Goal: Use online tool/utility: Use online tool/utility

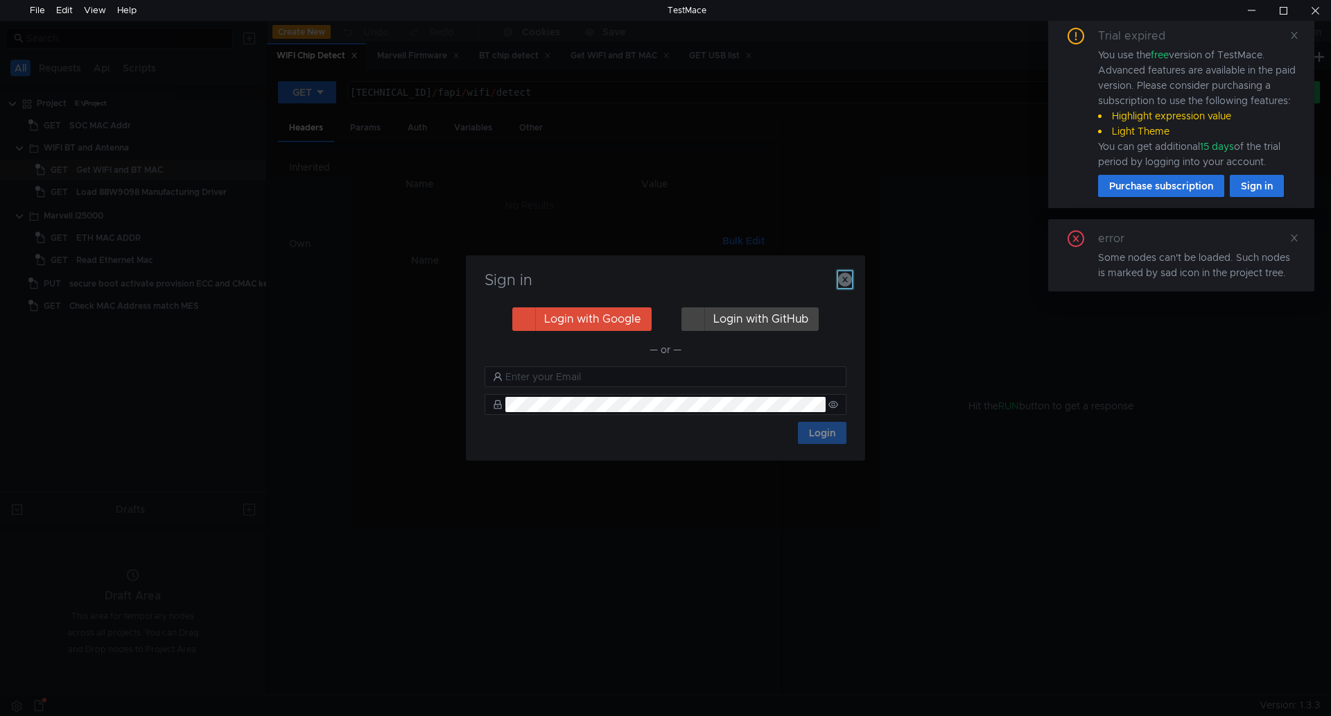
click at [842, 277] on icon "button" at bounding box center [845, 280] width 14 height 14
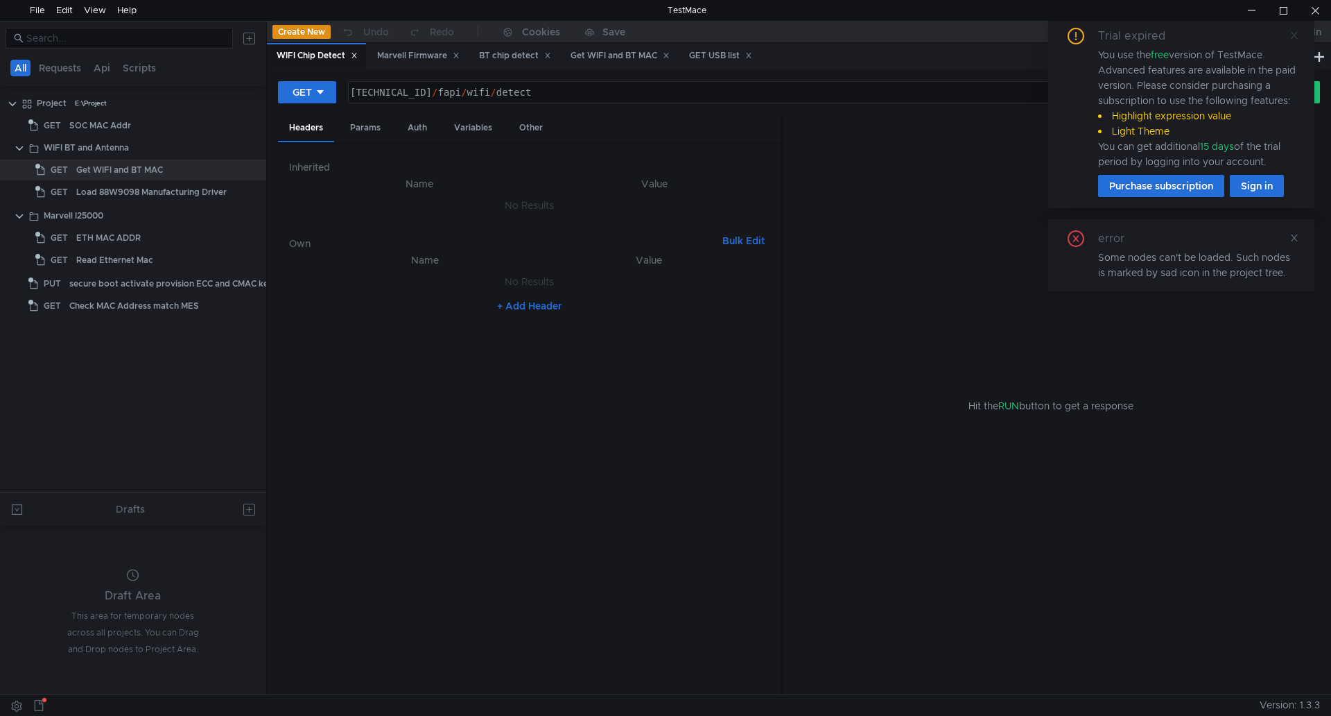
click at [1295, 33] on icon at bounding box center [1295, 36] width 10 height 10
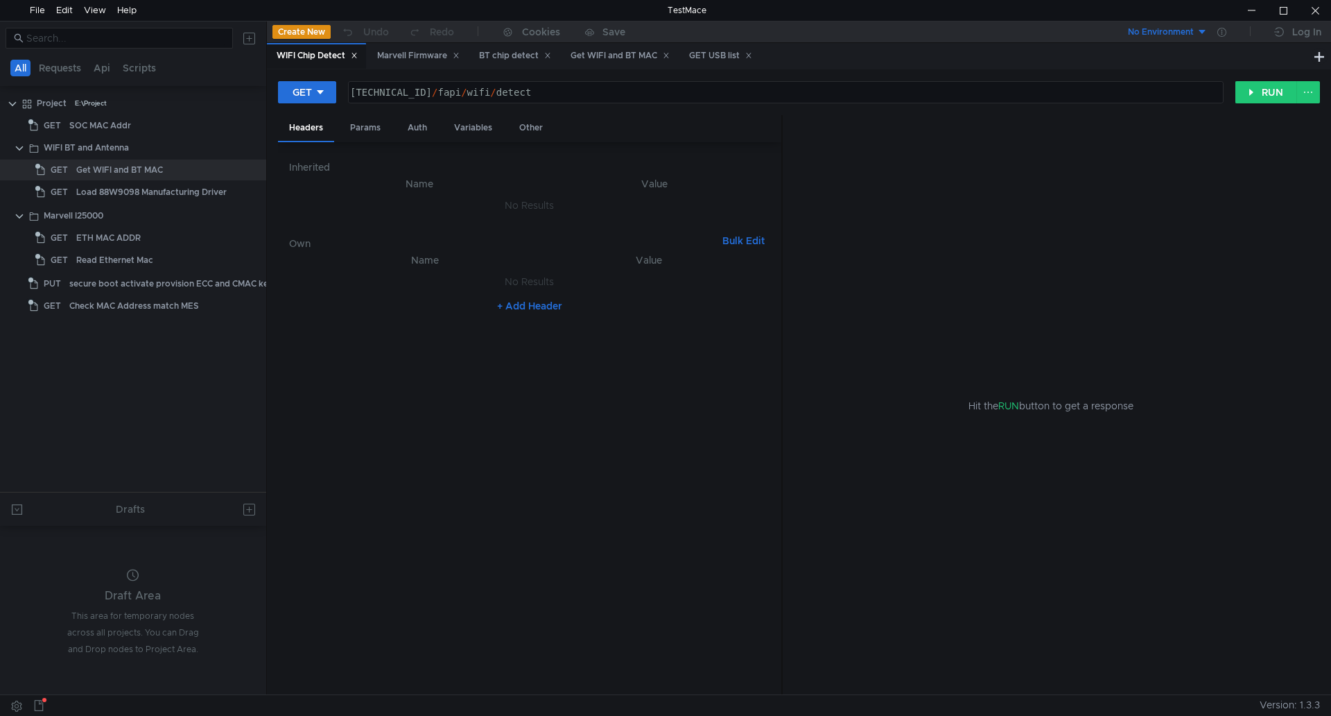
click at [358, 56] on icon at bounding box center [354, 55] width 7 height 7
click at [358, 56] on icon at bounding box center [355, 55] width 5 height 5
click at [327, 54] on div "BT chip detect" at bounding box center [313, 56] width 72 height 15
click at [349, 55] on icon at bounding box center [345, 55] width 7 height 7
click at [451, 53] on div "GET USB list" at bounding box center [426, 56] width 63 height 15
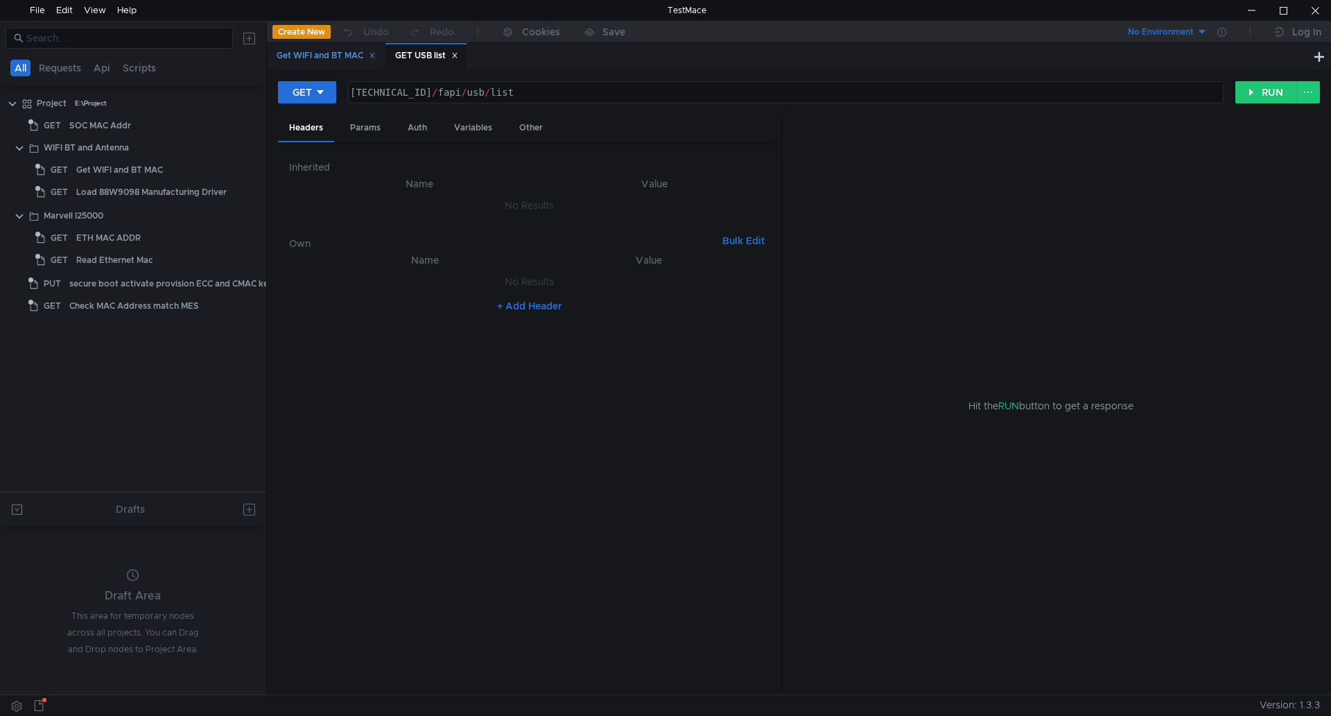
click at [340, 51] on div "Get WIFI and BT MAC" at bounding box center [326, 56] width 99 height 15
click at [457, 54] on icon at bounding box center [454, 55] width 5 height 5
click at [1252, 96] on button "RUN" at bounding box center [1267, 92] width 62 height 22
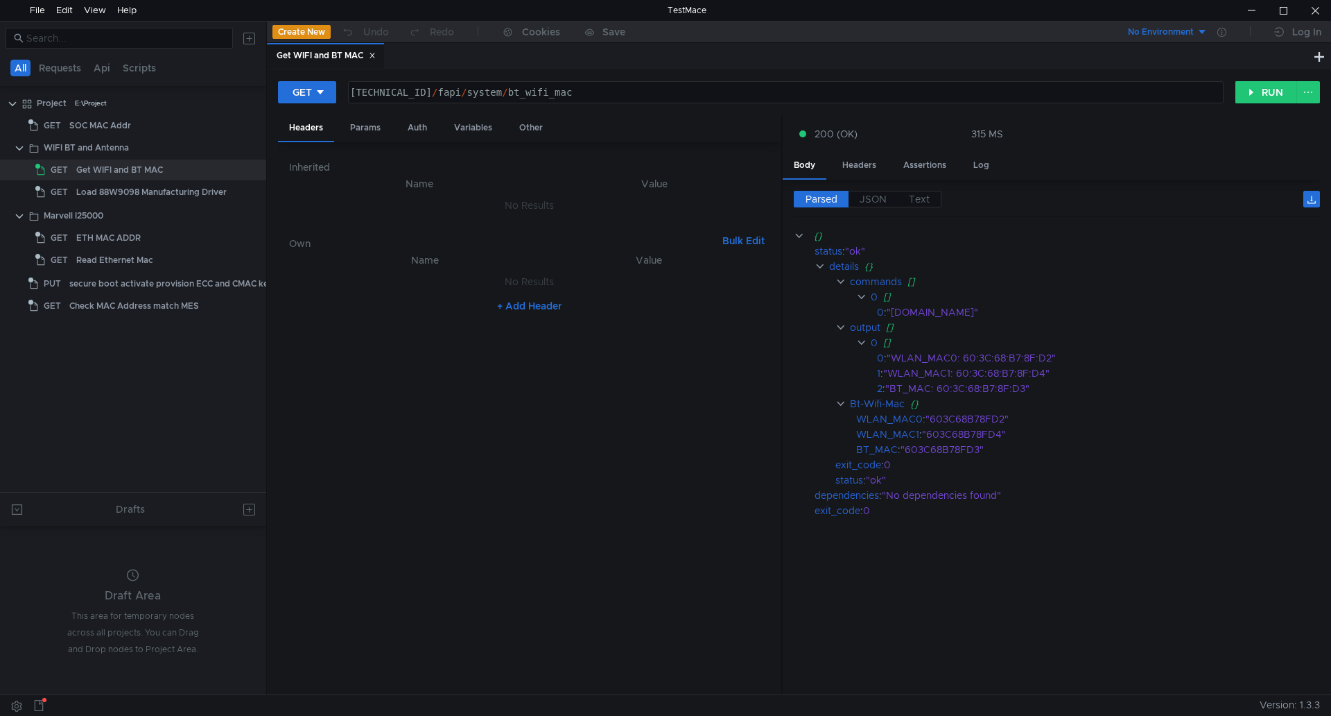
click at [929, 550] on cdk-virtual-scroll-viewport "{} status : "ok" details {} commands [] 0 [] 0 : "[DOMAIN_NAME]" output [] 0 []…" at bounding box center [1057, 456] width 526 height 456
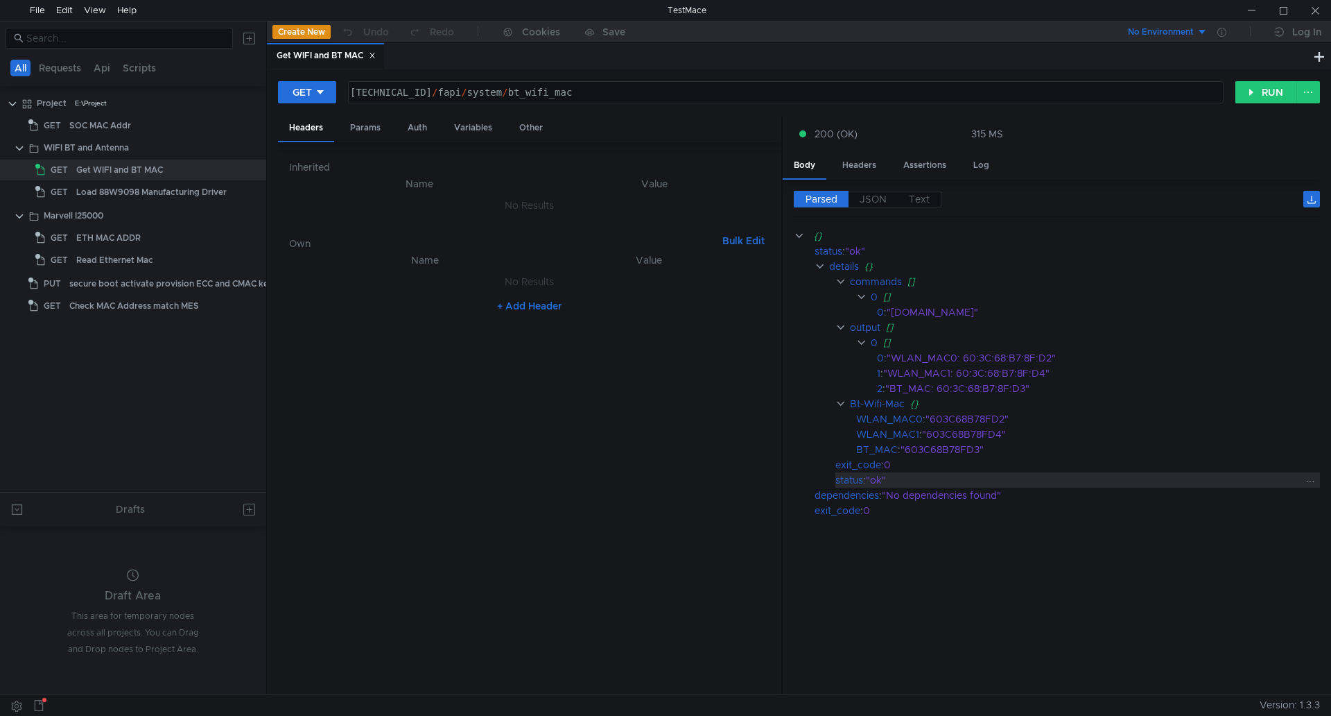
click at [1268, 474] on div ""ok"" at bounding box center [1083, 479] width 435 height 15
click at [740, 683] on nz-table "Name Value No Results + Add Header" at bounding box center [529, 468] width 481 height 432
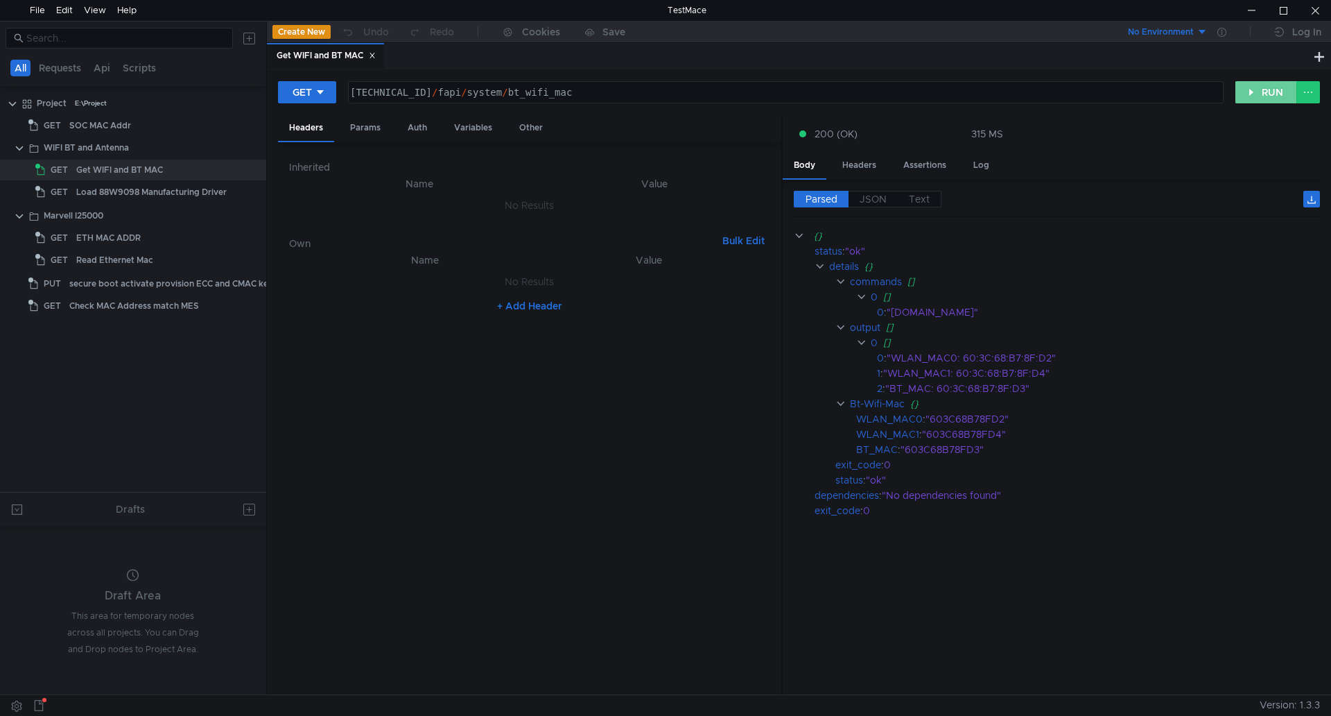
click at [1274, 93] on button "RUN" at bounding box center [1267, 92] width 62 height 22
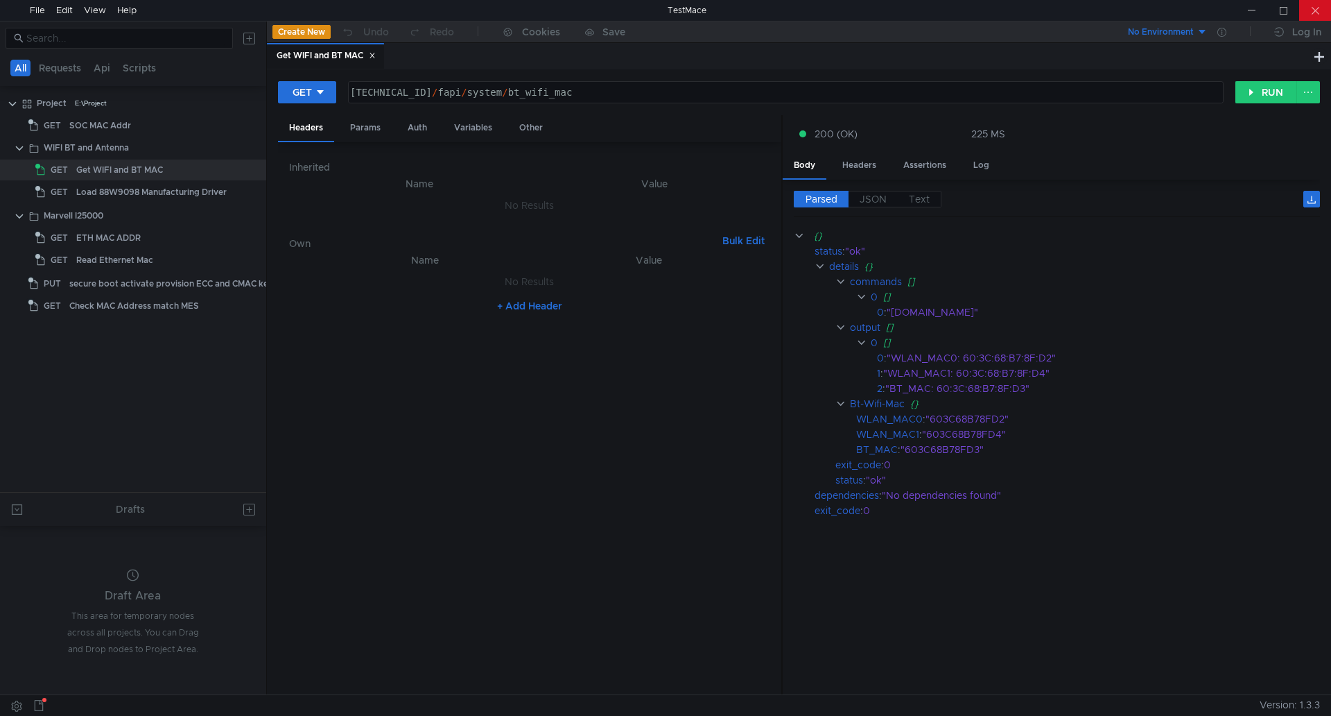
click at [1309, 16] on div at bounding box center [1315, 10] width 32 height 21
